Goal: Task Accomplishment & Management: Complete application form

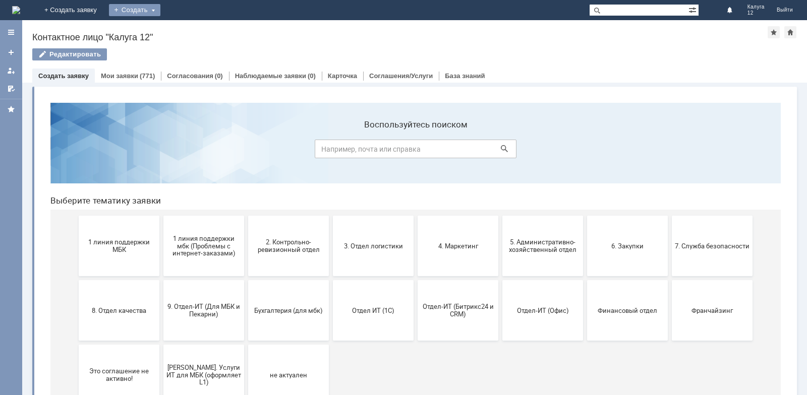
click at [160, 13] on div "Создать" at bounding box center [134, 10] width 51 height 12
click at [160, 10] on div "Создать" at bounding box center [134, 10] width 51 height 12
click at [188, 31] on link "Заявка" at bounding box center [149, 30] width 77 height 12
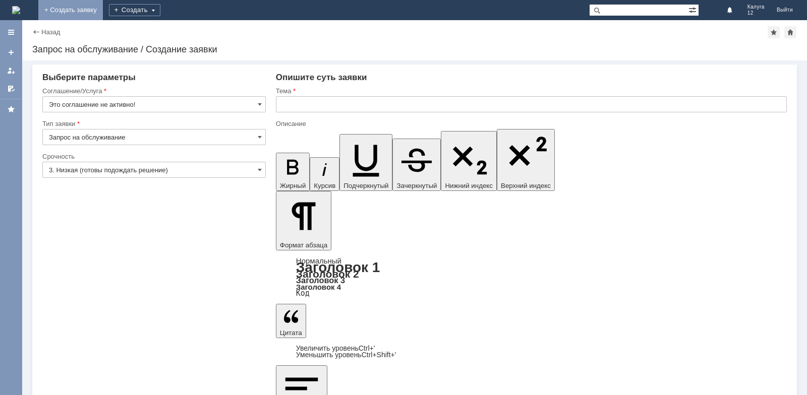
click at [103, 12] on link "+ Создать заявку" at bounding box center [70, 10] width 65 height 20
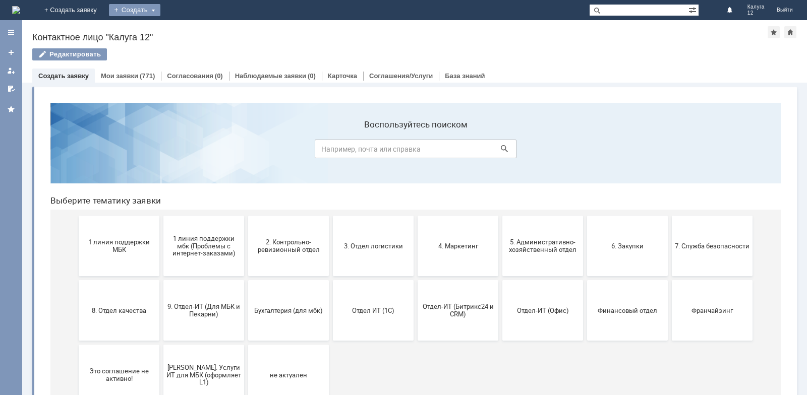
click at [160, 9] on div "Создать" at bounding box center [134, 10] width 51 height 12
click at [188, 32] on link "Заявка" at bounding box center [149, 30] width 77 height 12
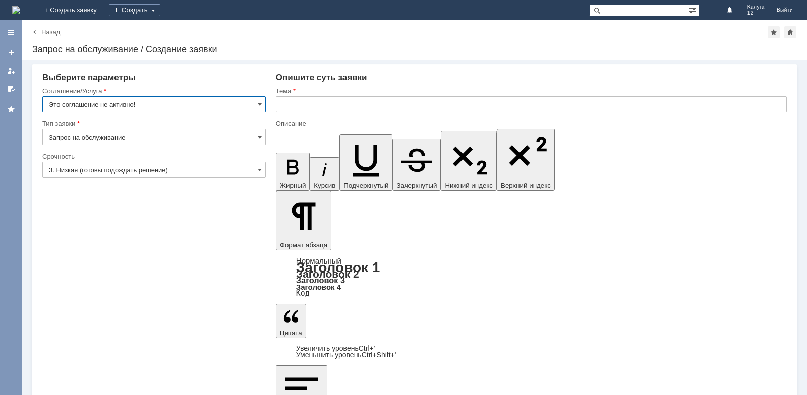
click at [256, 104] on input "Это соглашение не активно!" at bounding box center [153, 104] width 223 height 16
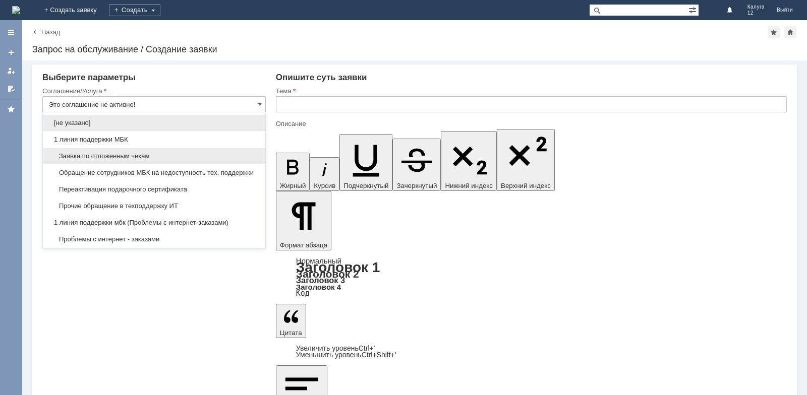
click at [122, 153] on span "Заявка по отложенным чекам" at bounding box center [154, 156] width 210 height 8
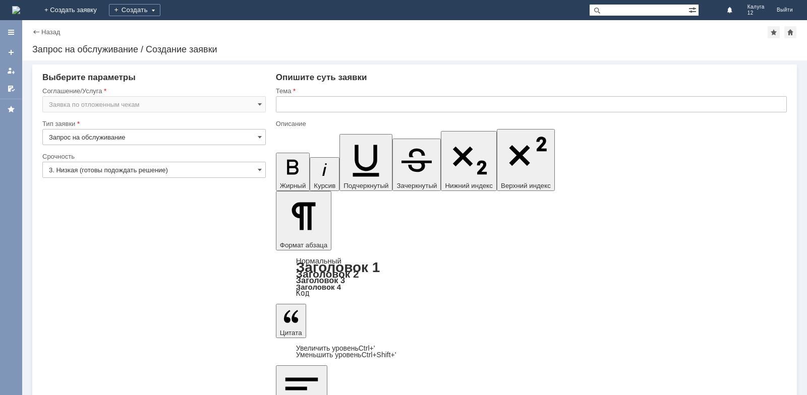
type input "Заявка по отложенным чекам"
click at [84, 134] on input "Запрос на обслуживание" at bounding box center [153, 137] width 223 height 16
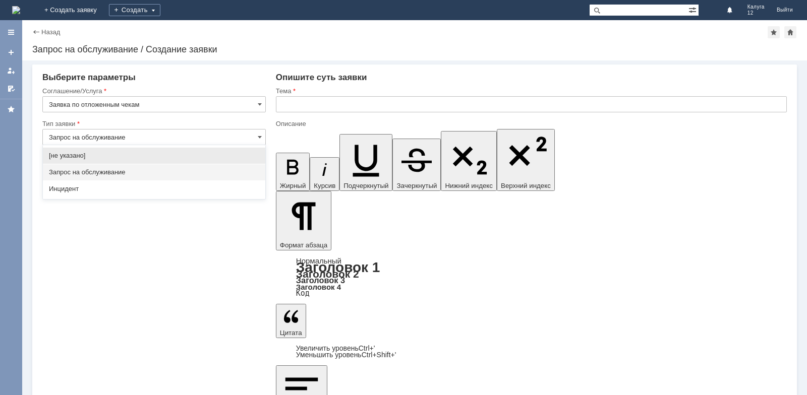
click at [84, 134] on input "Запрос на обслуживание" at bounding box center [153, 137] width 223 height 16
click at [93, 174] on span "Запрос на обслуживание" at bounding box center [154, 172] width 210 height 8
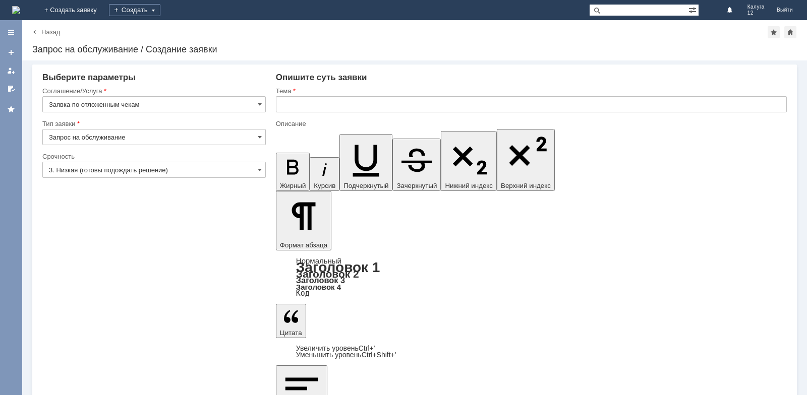
type input "Запрос на обслуживание"
click at [293, 104] on input "text" at bounding box center [531, 104] width 511 height 16
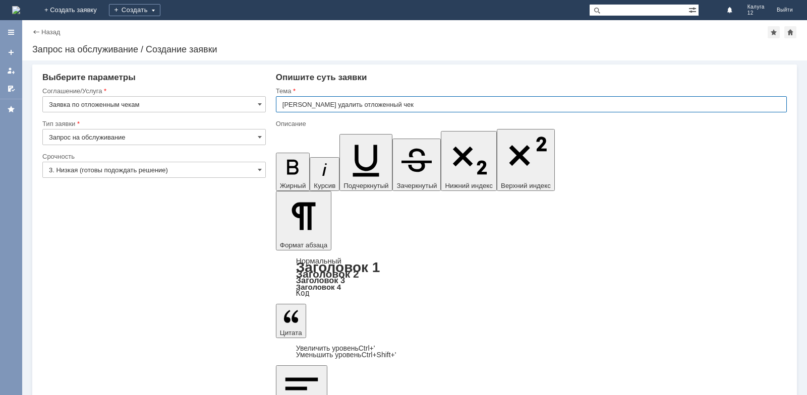
type input "[PERSON_NAME] удалить отложенный чек"
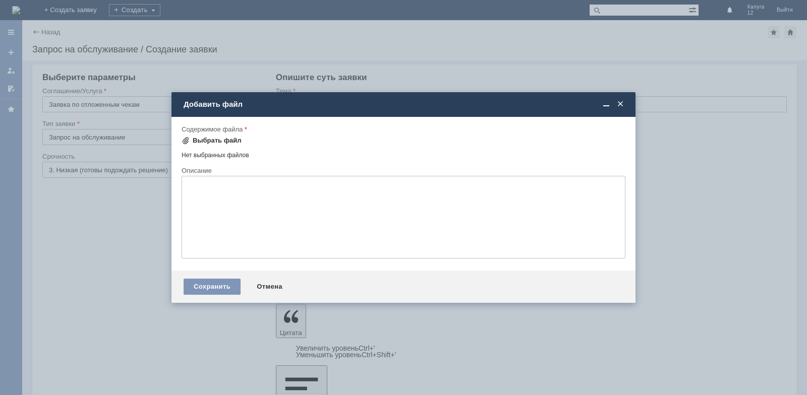
click at [211, 141] on div "Выбрать файл" at bounding box center [217, 141] width 49 height 8
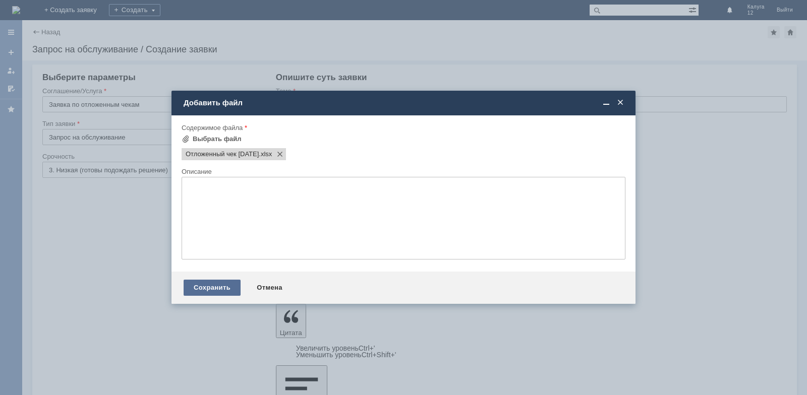
click at [216, 284] on div "Сохранить" at bounding box center [212, 288] width 57 height 16
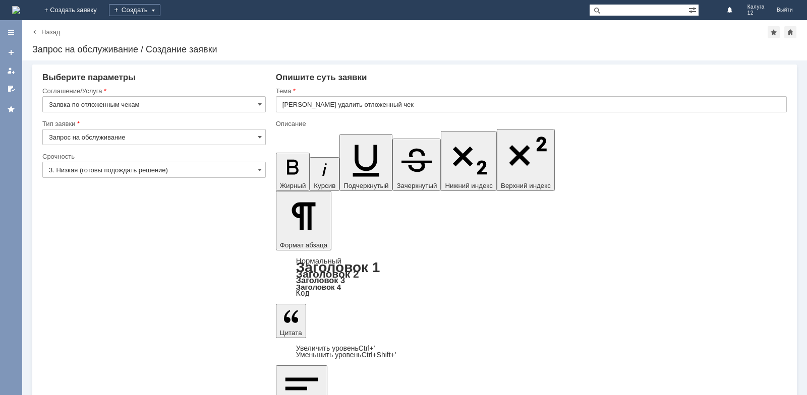
drag, startPoint x: 368, startPoint y: 3150, endPoint x: 373, endPoint y: 3148, distance: 5.7
